Goal: Task Accomplishment & Management: Complete application form

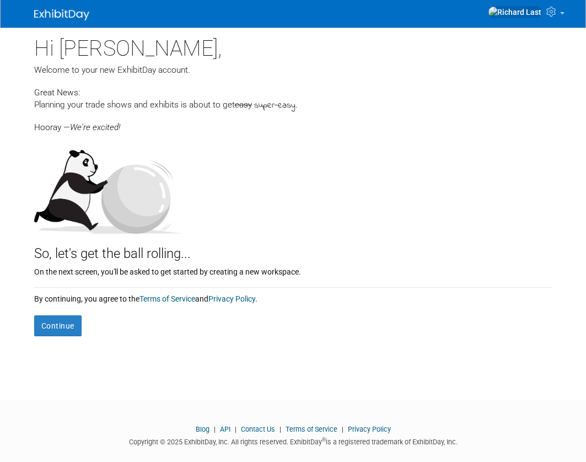
click at [164, 126] on div "Hooray — We're excited!" at bounding box center [293, 122] width 518 height 21
click at [69, 323] on button "Continue" at bounding box center [57, 325] width 47 height 21
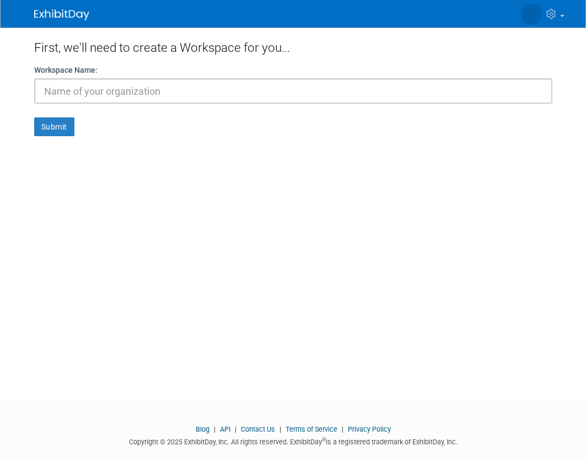
click at [126, 94] on input "text" at bounding box center [293, 90] width 518 height 25
type input "whatever"
click at [52, 133] on button "Submit" at bounding box center [54, 126] width 40 height 19
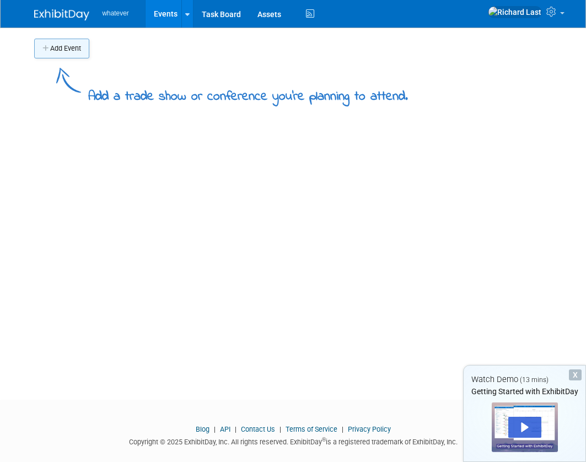
click at [75, 52] on button "Add Event" at bounding box center [61, 49] width 55 height 20
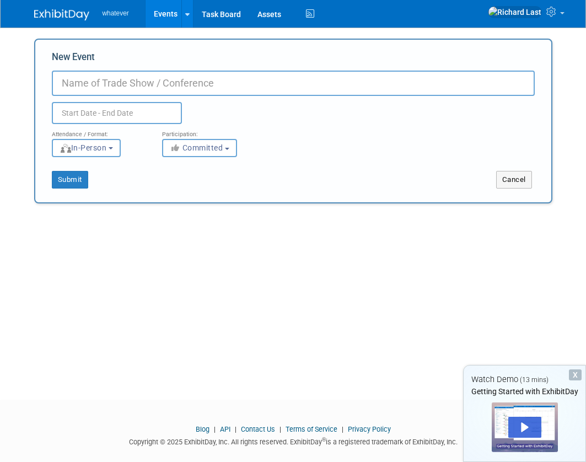
click at [89, 77] on input "New Event" at bounding box center [293, 83] width 483 height 25
click at [120, 148] on button "In-Person" at bounding box center [86, 148] width 69 height 18
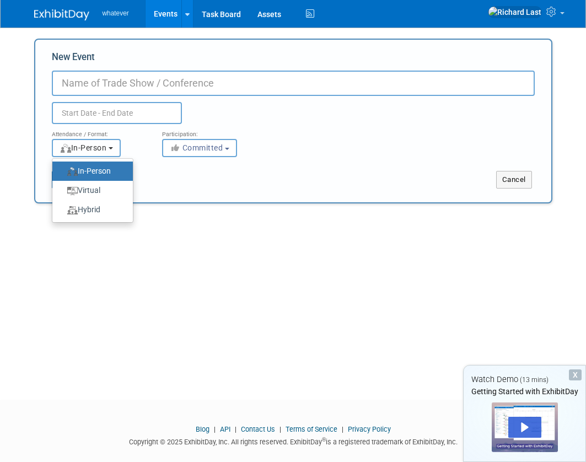
click at [120, 148] on button "In-Person" at bounding box center [86, 148] width 69 height 18
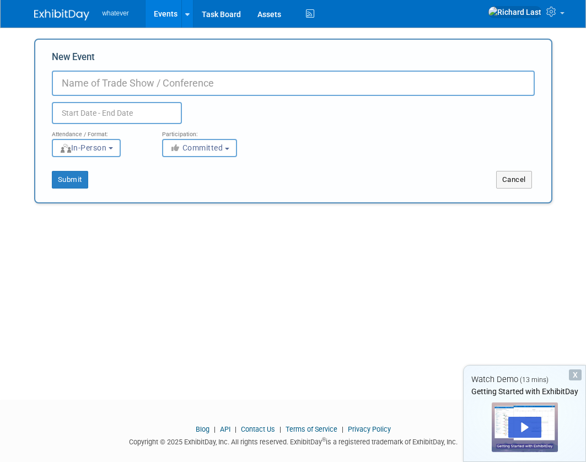
click at [130, 74] on input "New Event" at bounding box center [293, 83] width 483 height 25
type input "LARC"
click at [77, 181] on button "Submit" at bounding box center [70, 180] width 36 height 18
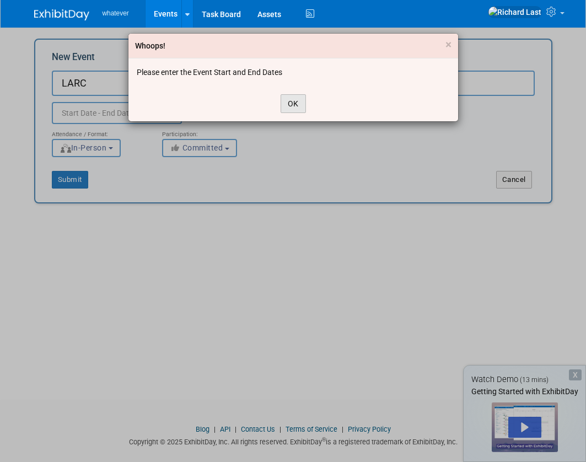
click at [304, 106] on button "OK" at bounding box center [292, 103] width 25 height 19
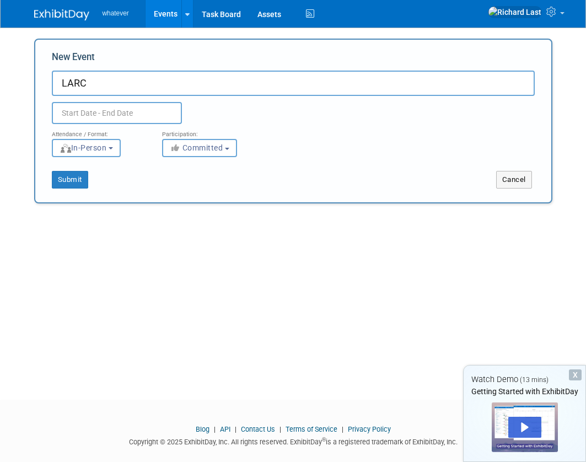
drag, startPoint x: 228, startPoint y: 105, endPoint x: 133, endPoint y: 111, distance: 95.0
click at [226, 105] on div at bounding box center [137, 113] width 187 height 22
click at [133, 111] on input "text" at bounding box center [117, 113] width 130 height 22
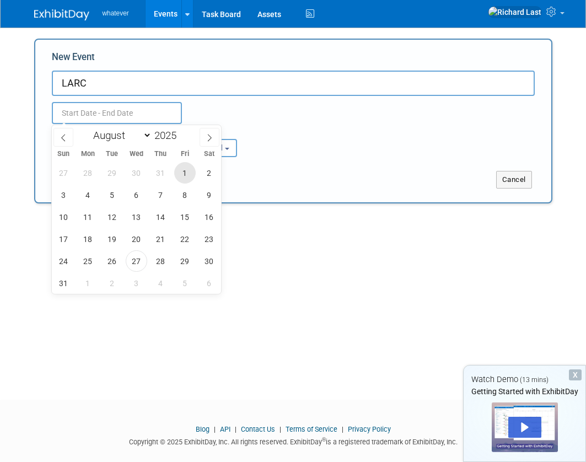
click at [182, 170] on span "1" at bounding box center [184, 172] width 21 height 21
type input "Aug 1, 2025 to Aug 1, 2025"
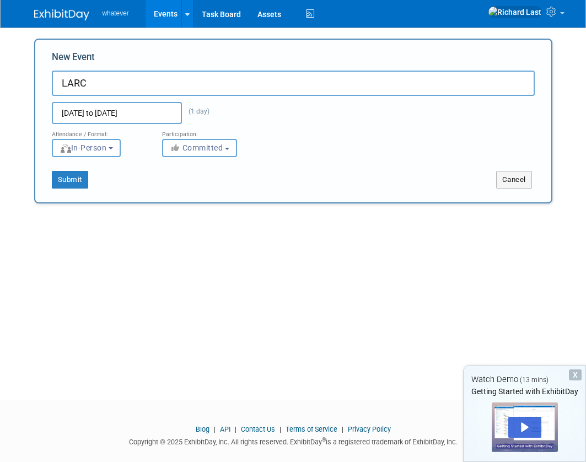
click at [297, 144] on div "Attendance / Format: <img src="https://www.exhibitday.com/Images/Format-InPerso…" at bounding box center [293, 140] width 499 height 33
click at [207, 112] on span "(1 day)" at bounding box center [196, 111] width 28 height 8
click at [77, 181] on button "Submit" at bounding box center [70, 180] width 36 height 18
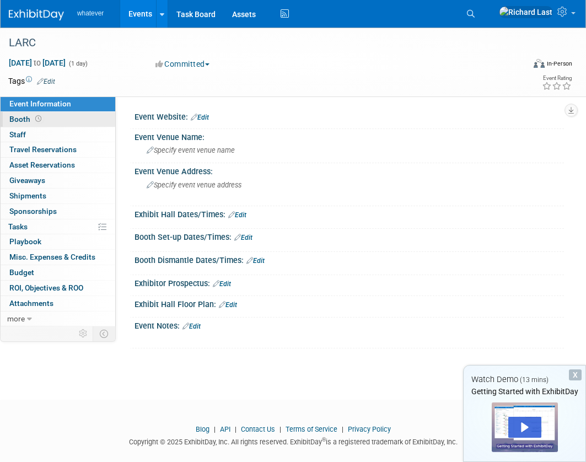
click at [56, 113] on link "Booth" at bounding box center [58, 119] width 115 height 15
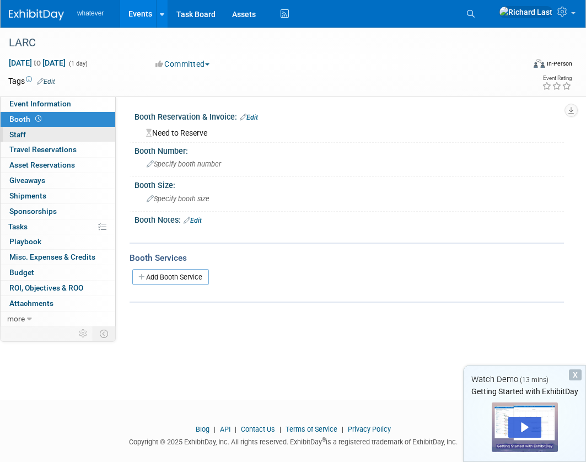
click at [56, 133] on link "0 Staff 0" at bounding box center [58, 134] width 115 height 15
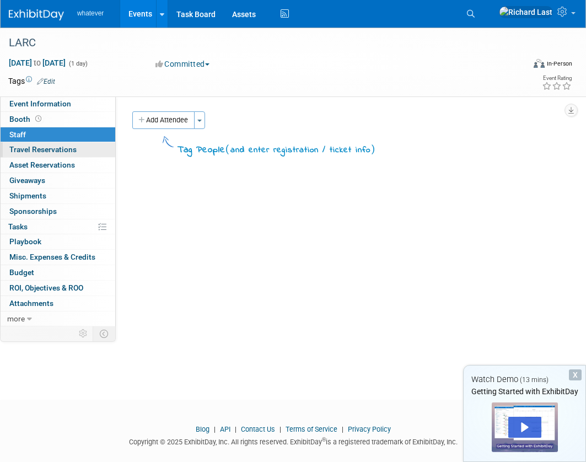
click at [56, 154] on span "Travel Reservations 0" at bounding box center [42, 149] width 67 height 9
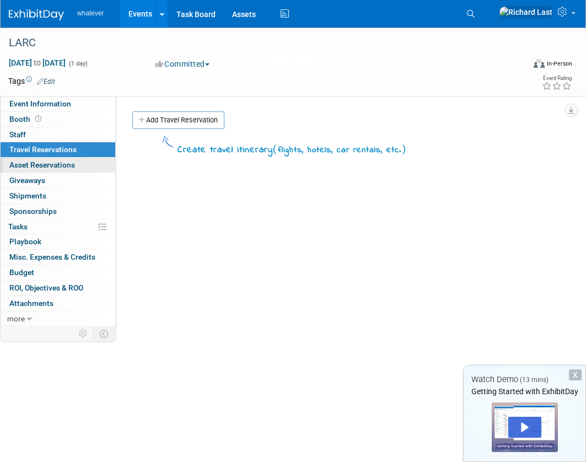
click at [56, 162] on span "Asset Reservations 0" at bounding box center [42, 164] width 66 height 9
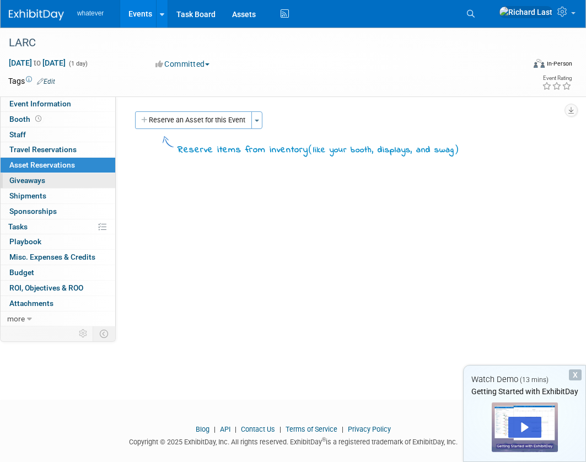
click at [53, 175] on link "0 Giveaways 0" at bounding box center [58, 180] width 115 height 15
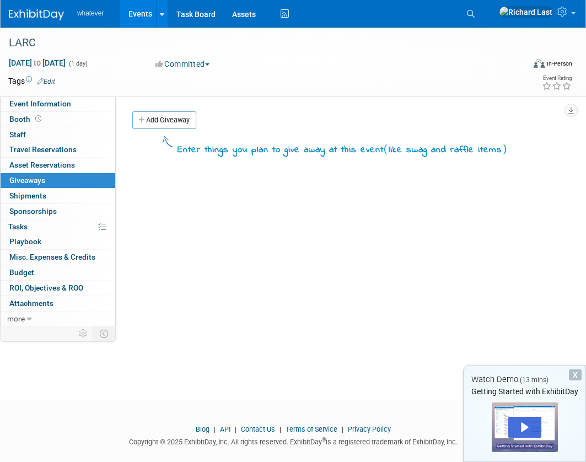
click at [49, 186] on link "0 Giveaways 0" at bounding box center [58, 180] width 115 height 15
click at [50, 202] on link "0 Shipments 0" at bounding box center [58, 195] width 115 height 15
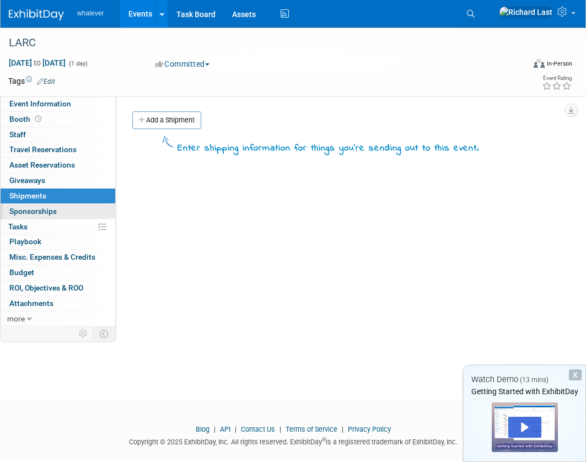
click at [59, 215] on link "0 Sponsorships 0" at bounding box center [58, 211] width 115 height 15
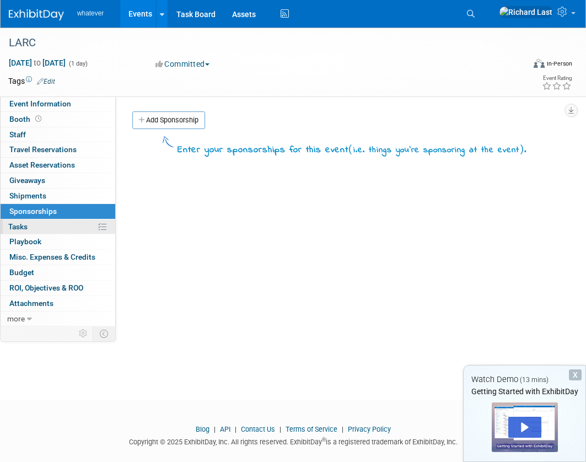
click at [51, 225] on link "0% Tasks 0%" at bounding box center [58, 226] width 115 height 15
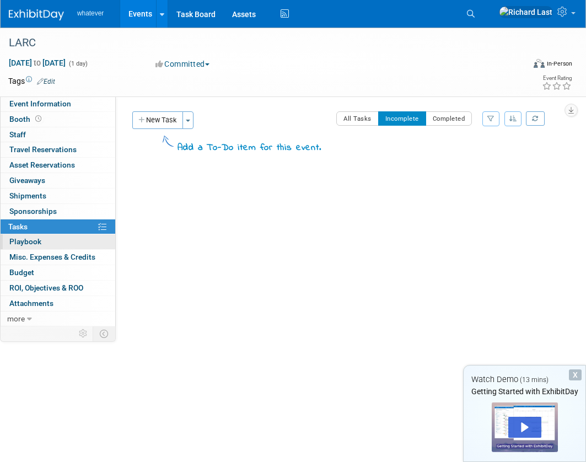
click at [49, 236] on link "0 Playbook 0" at bounding box center [58, 241] width 115 height 15
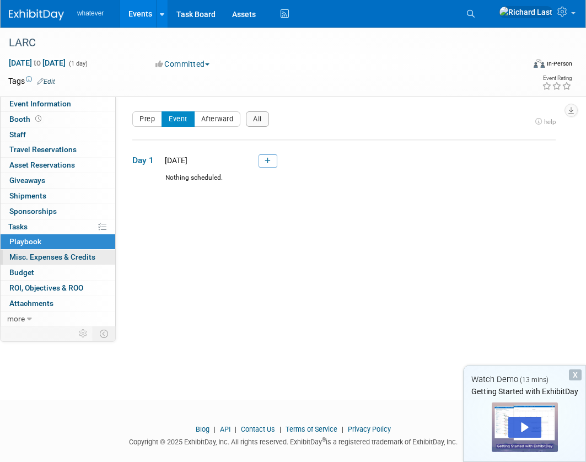
click at [49, 263] on link "0 Misc. Expenses & Credits 0" at bounding box center [58, 257] width 115 height 15
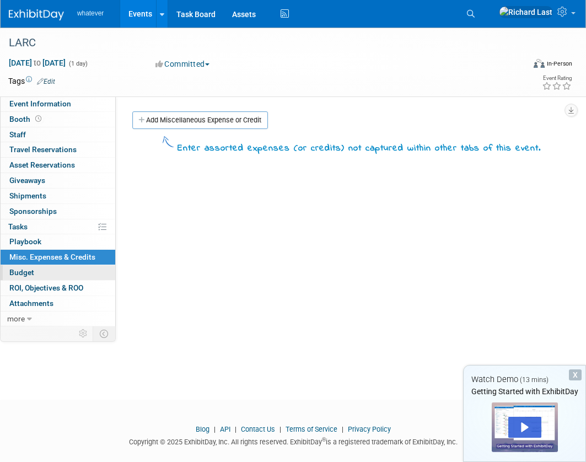
click at [48, 274] on link "Budget" at bounding box center [58, 272] width 115 height 15
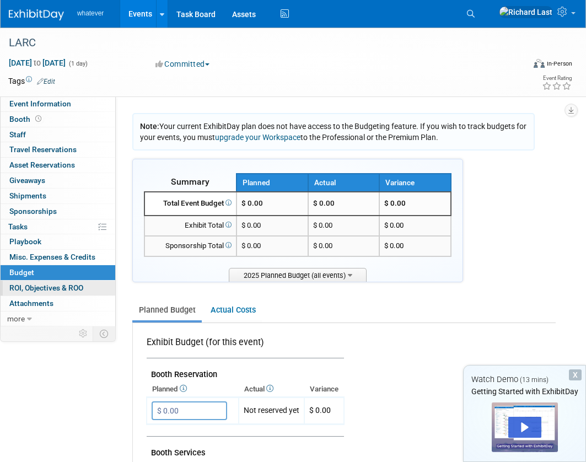
click at [47, 288] on span "ROI, Objectives & ROO 0" at bounding box center [46, 287] width 74 height 9
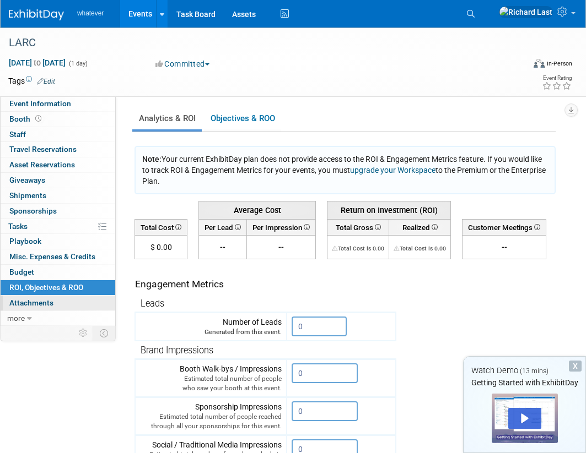
click at [47, 300] on span "Attachments 0" at bounding box center [31, 303] width 44 height 9
